Goal: Information Seeking & Learning: Learn about a topic

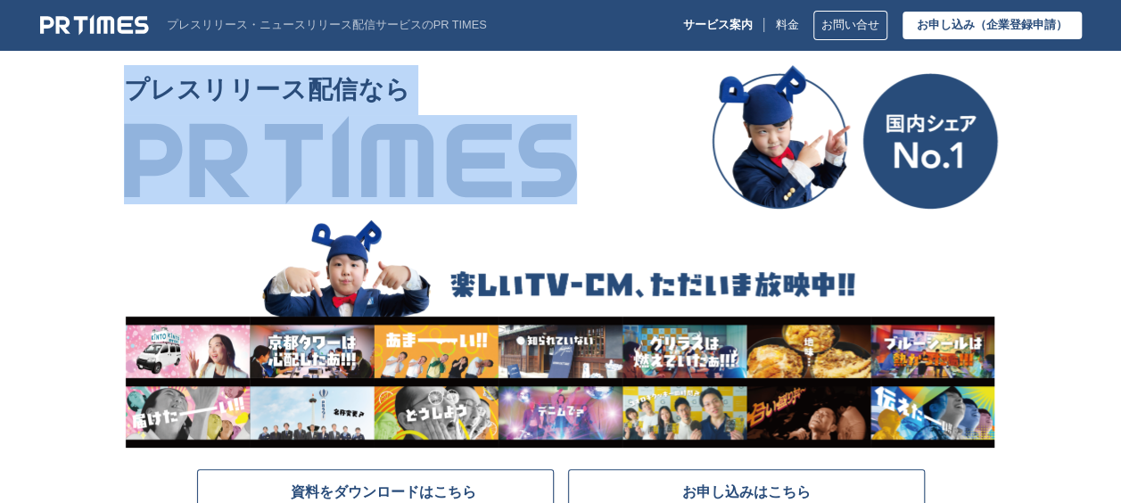
drag, startPoint x: 97, startPoint y: 80, endPoint x: 642, endPoint y: 173, distance: 552.6
click at [642, 173] on section "プレスリリース配信なら 資料をダウンロードはこちら お申し込みはこちら" at bounding box center [560, 315] width 1121 height 500
click at [59, 198] on section "プレスリリース配信なら 資料をダウンロードはこちら お申し込みはこちら" at bounding box center [560, 315] width 1121 height 500
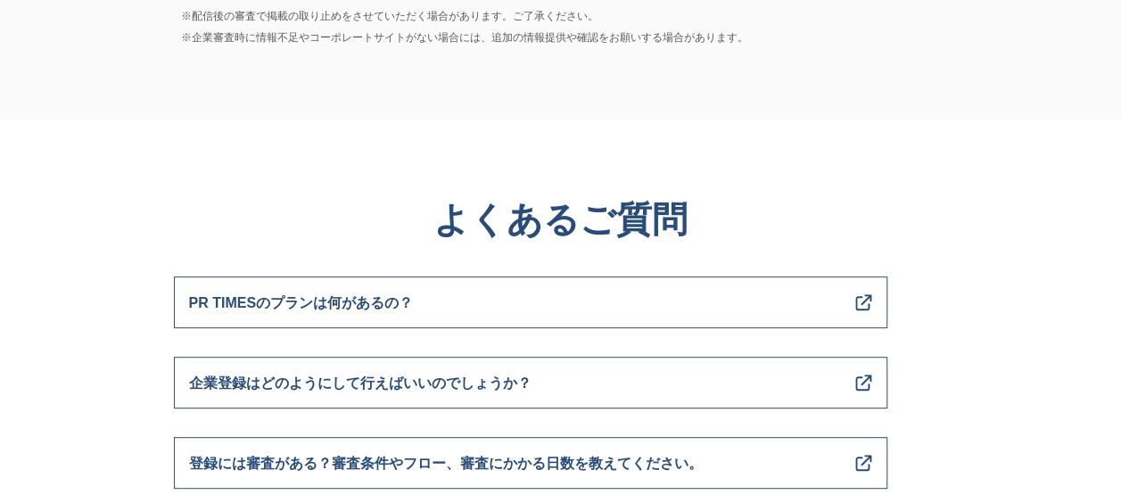
scroll to position [7133, 0]
